Goal: Answer question/provide support: Share knowledge or assist other users

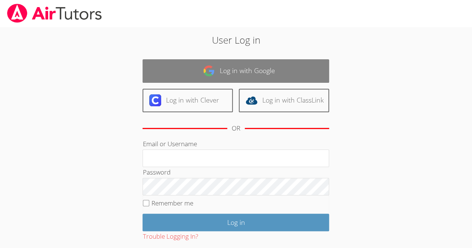
click at [232, 70] on link "Log in with Google" at bounding box center [235, 70] width 186 height 23
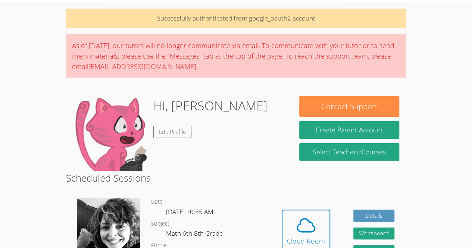
scroll to position [32, 0]
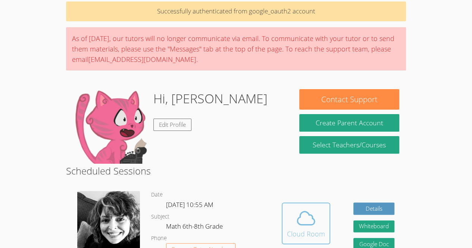
click at [309, 211] on icon at bounding box center [305, 218] width 21 height 21
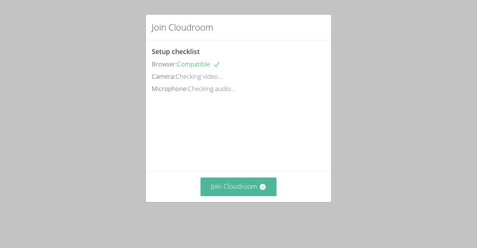
click at [252, 194] on button "Join Cloudroom" at bounding box center [239, 186] width 76 height 18
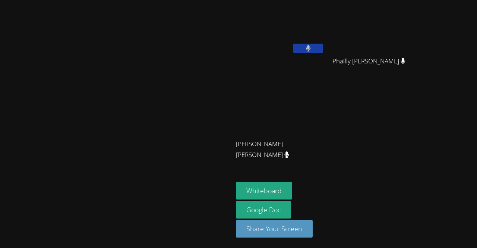
click at [325, 42] on video at bounding box center [280, 28] width 89 height 50
click at [323, 45] on button at bounding box center [308, 48] width 30 height 9
click at [325, 43] on video at bounding box center [280, 28] width 89 height 50
click at [323, 51] on button at bounding box center [308, 48] width 30 height 9
click at [292, 188] on button "Whiteboard" at bounding box center [264, 191] width 56 height 18
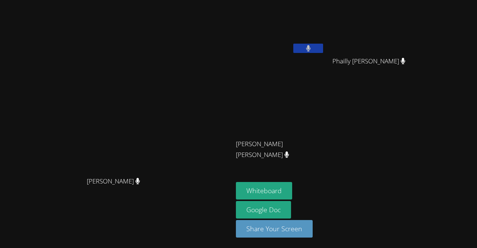
click at [323, 51] on button at bounding box center [308, 48] width 30 height 9
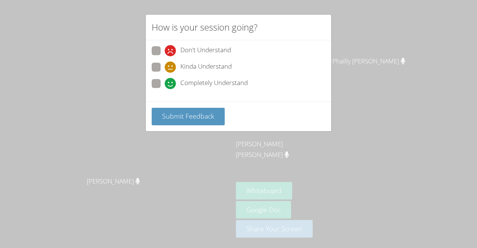
click at [165, 89] on span at bounding box center [165, 89] width 0 height 0
click at [165, 85] on input "Completely Understand" at bounding box center [168, 82] width 6 height 6
radio input "true"
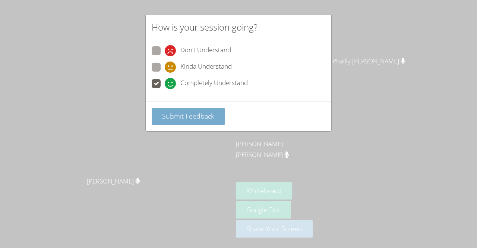
click at [161, 116] on button "Submit Feedback" at bounding box center [188, 117] width 73 height 18
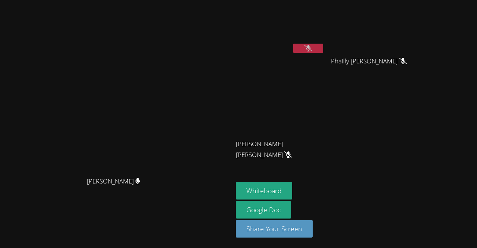
click at [325, 45] on video at bounding box center [280, 28] width 89 height 50
click at [312, 49] on icon at bounding box center [309, 48] width 8 height 6
click at [311, 47] on icon at bounding box center [308, 48] width 5 height 6
click at [312, 49] on icon at bounding box center [309, 48] width 8 height 6
click at [325, 52] on video at bounding box center [280, 28] width 89 height 50
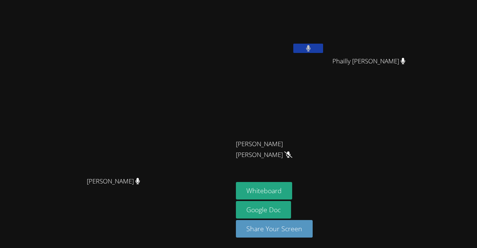
click at [323, 50] on button at bounding box center [308, 48] width 30 height 9
click at [312, 50] on icon at bounding box center [309, 48] width 8 height 6
click at [323, 50] on button at bounding box center [308, 48] width 30 height 9
click at [323, 47] on button at bounding box center [308, 48] width 30 height 9
click at [325, 43] on video at bounding box center [280, 28] width 89 height 50
